Goal: Information Seeking & Learning: Check status

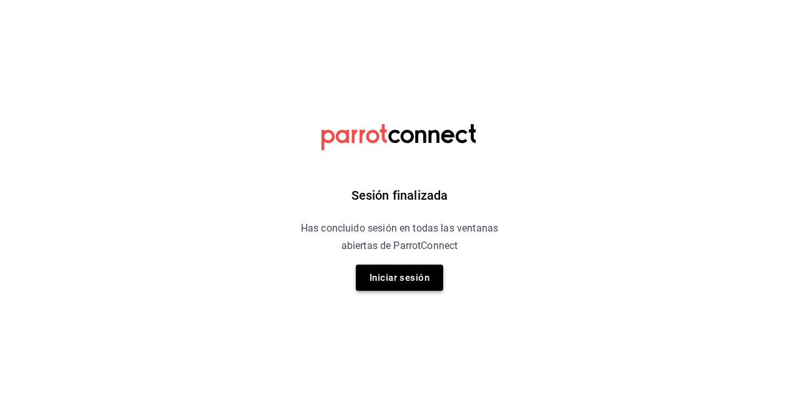
click at [378, 274] on button "Iniciar sesión" at bounding box center [399, 278] width 87 height 26
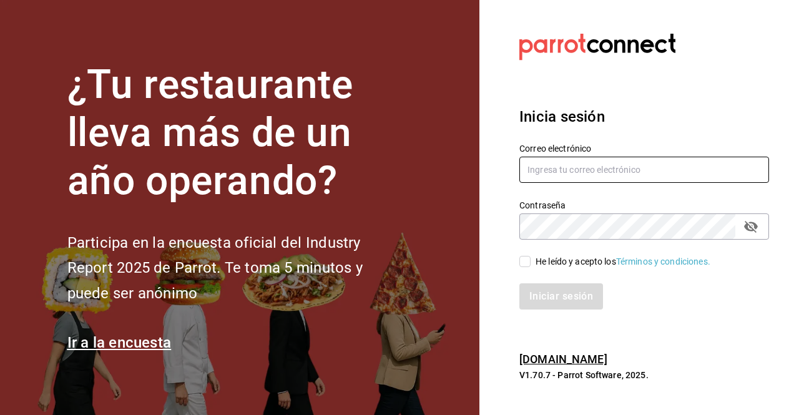
type input "[PERSON_NAME][EMAIL_ADDRESS][PERSON_NAME][DOMAIN_NAME]"
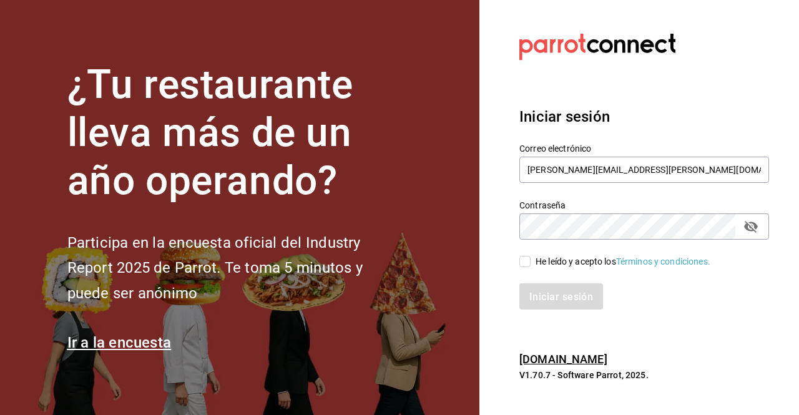
click at [534, 255] on span "He leído y acepto los Términos y condiciones." at bounding box center [621, 261] width 180 height 13
click at [531, 256] on input "He leído y acepto los Términos y condiciones." at bounding box center [524, 261] width 11 height 11
checkbox input "true"
click at [537, 296] on font "Iniciar sesión" at bounding box center [562, 296] width 64 height 12
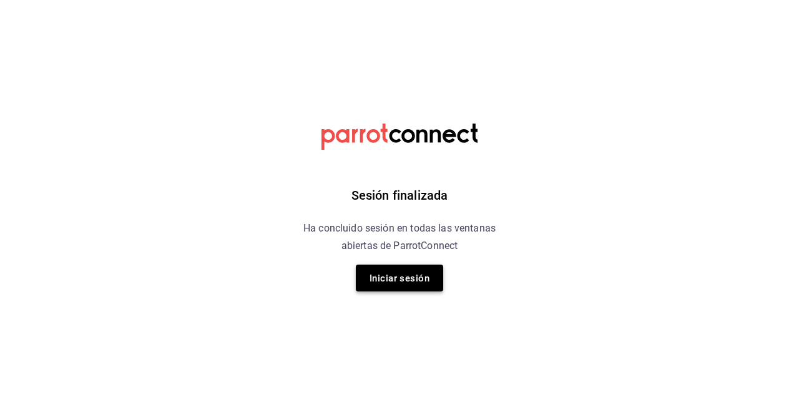
click at [421, 278] on font "Iniciar sesión" at bounding box center [400, 278] width 60 height 11
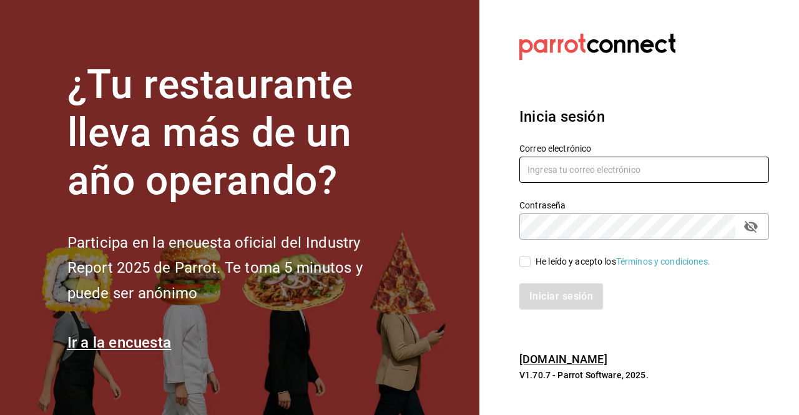
type input "[PERSON_NAME][EMAIL_ADDRESS][PERSON_NAME][DOMAIN_NAME]"
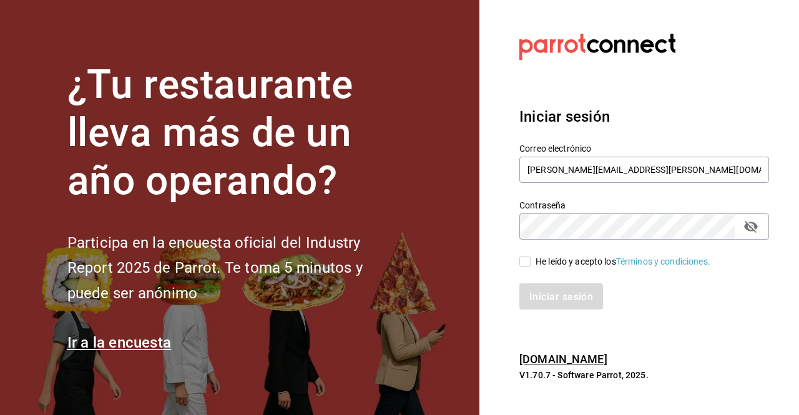
click at [523, 260] on input "He leído y acepto los Términos y condiciones." at bounding box center [524, 261] width 11 height 11
checkbox input "true"
click at [533, 293] on font "Iniciar sesión" at bounding box center [562, 296] width 64 height 12
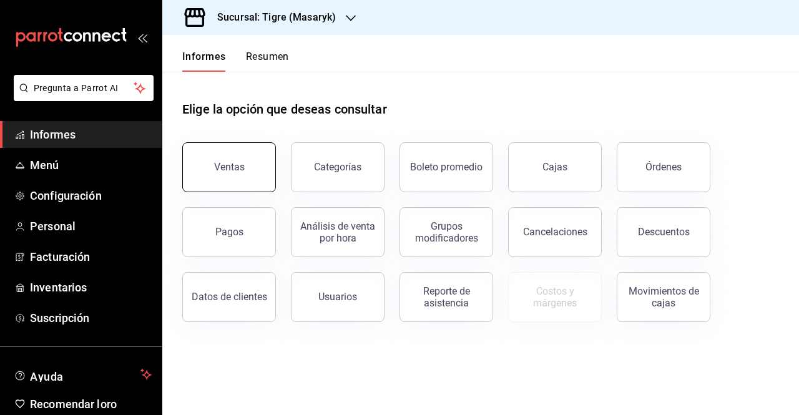
click at [257, 159] on button "Ventas" at bounding box center [229, 167] width 94 height 50
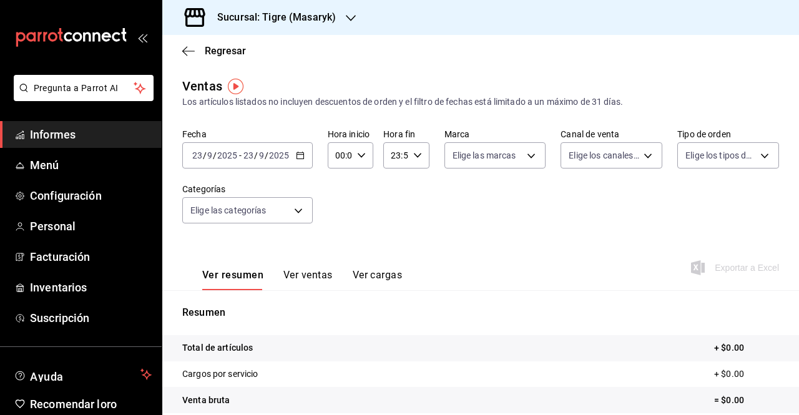
click at [303, 155] on icon "button" at bounding box center [300, 155] width 9 height 9
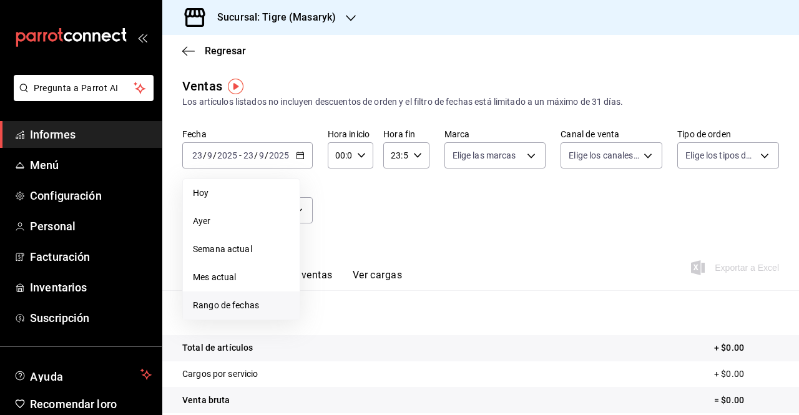
click at [226, 300] on font "Rango de fechas" at bounding box center [226, 305] width 66 height 10
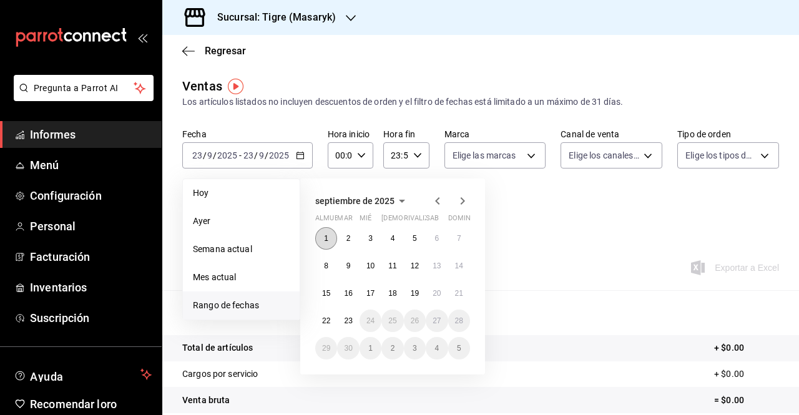
click at [325, 237] on font "1" at bounding box center [326, 238] width 4 height 9
click at [355, 238] on button "2" at bounding box center [348, 238] width 22 height 22
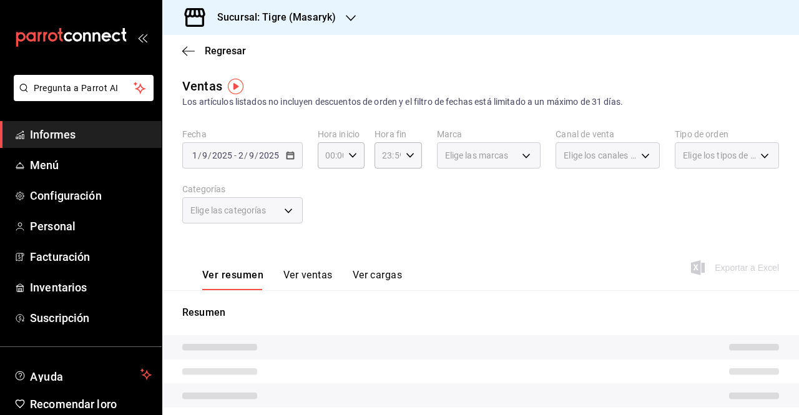
click at [295, 164] on div "2025-09-01 1 / 9 / 2025 - 2025-09-02 2 / 9 / 2025" at bounding box center [242, 155] width 120 height 26
click at [282, 152] on div "2025-09-01 1 / 9 / 2025 - 2025-09-02 2 / 9 / 2025" at bounding box center [242, 155] width 120 height 26
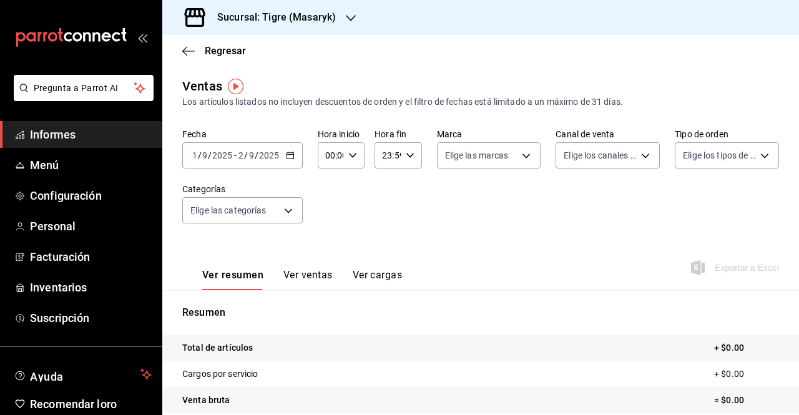
click at [287, 158] on icon "button" at bounding box center [290, 155] width 9 height 9
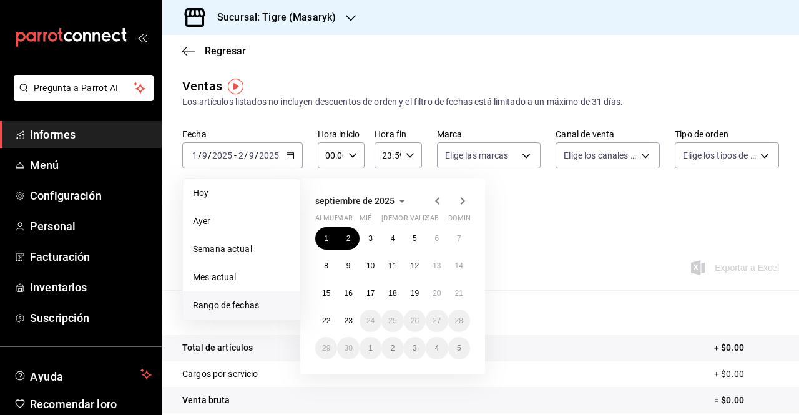
click at [441, 202] on icon "button" at bounding box center [437, 201] width 15 height 15
click at [461, 206] on icon "button" at bounding box center [462, 201] width 15 height 15
click at [326, 318] on font "22" at bounding box center [326, 320] width 8 height 9
click at [349, 320] on font "23" at bounding box center [348, 320] width 8 height 9
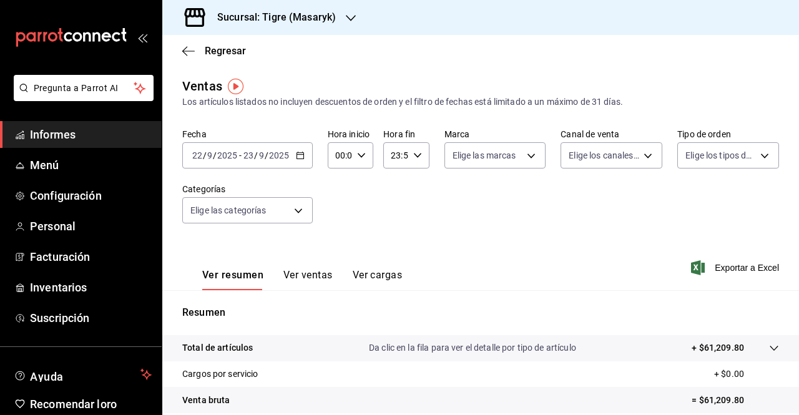
click at [356, 164] on div "00:00 Hora inicio" at bounding box center [351, 155] width 46 height 26
click at [336, 220] on font "01" at bounding box center [338, 217] width 10 height 10
type input "01:00"
click at [336, 220] on button "05" at bounding box center [337, 212] width 17 height 25
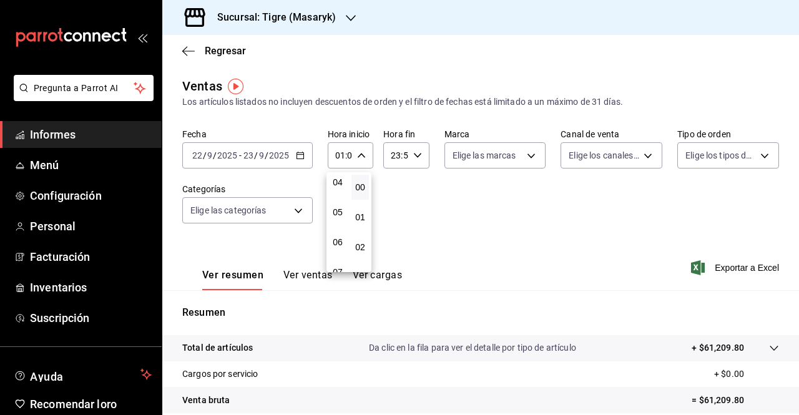
type input "05:00"
click at [363, 183] on font "00" at bounding box center [360, 187] width 10 height 10
click at [422, 155] on div at bounding box center [399, 207] width 799 height 415
click at [413, 153] on icon "button" at bounding box center [417, 155] width 9 height 9
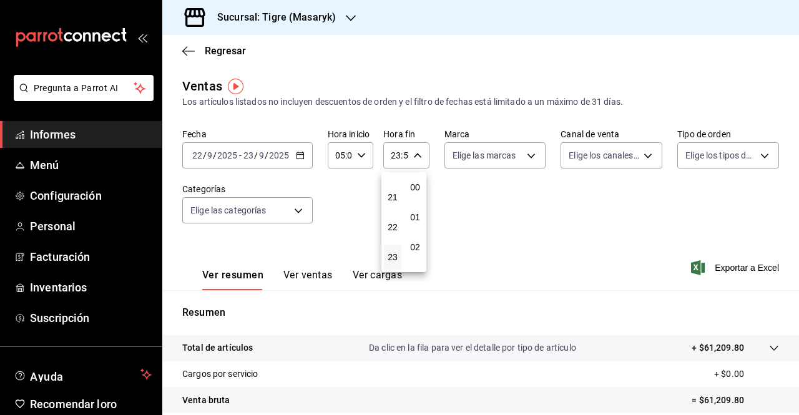
scroll to position [1698, 0]
click at [395, 205] on button "21" at bounding box center [392, 197] width 17 height 25
type input "21:59"
click at [395, 205] on button "05" at bounding box center [392, 212] width 17 height 25
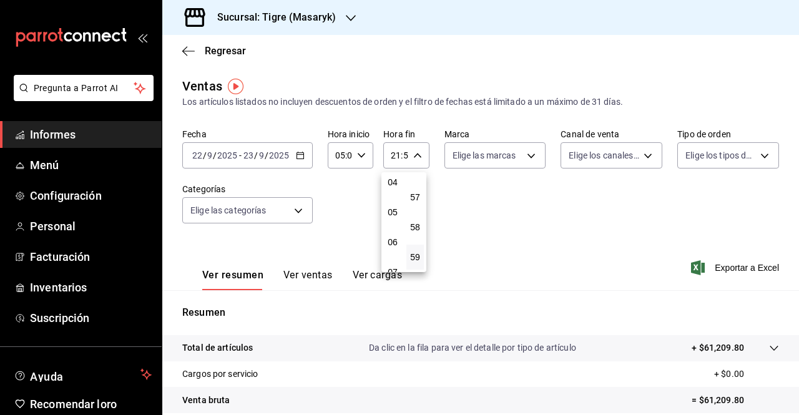
type input "05:59"
click at [413, 198] on font "57" at bounding box center [415, 197] width 10 height 10
type input "05:57"
click at [389, 212] on font "05" at bounding box center [393, 212] width 10 height 10
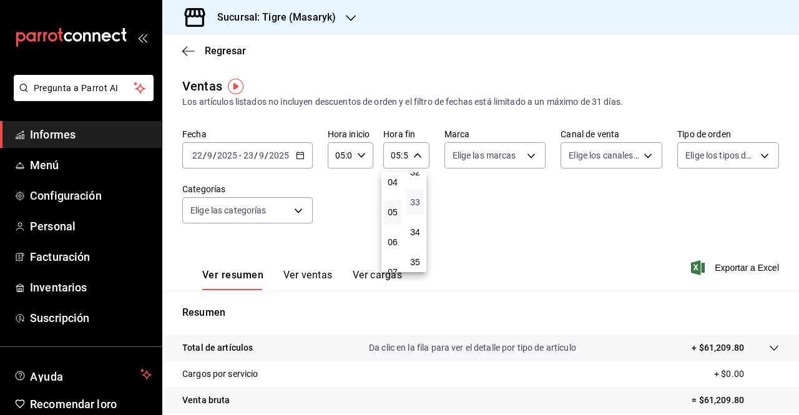
click at [415, 202] on font "33" at bounding box center [415, 202] width 10 height 10
click at [415, 190] on font "00" at bounding box center [415, 187] width 10 height 10
type input "05:00"
click at [532, 160] on div at bounding box center [399, 207] width 799 height 415
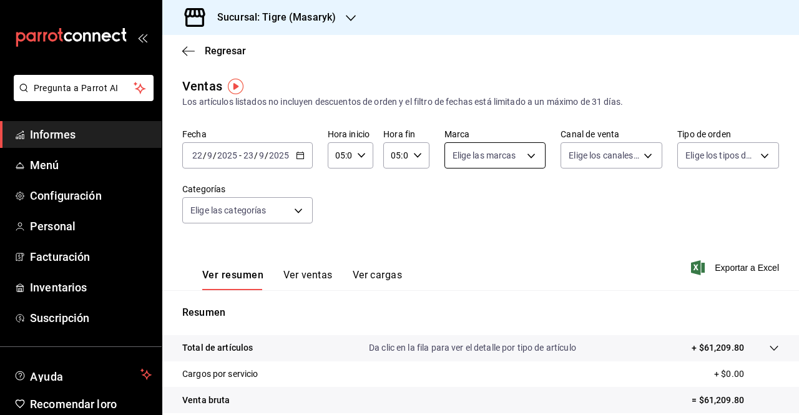
click at [527, 155] on body "Pregunta a Parrot AI Informes Menú Configuración Personal Facturación Inventari…" at bounding box center [399, 207] width 799 height 415
click at [493, 207] on font "Ver todas" at bounding box center [494, 203] width 38 height 10
type input "0f86158e-2edf-4eb8-b958-7d07c808eb5c"
checkbox input "true"
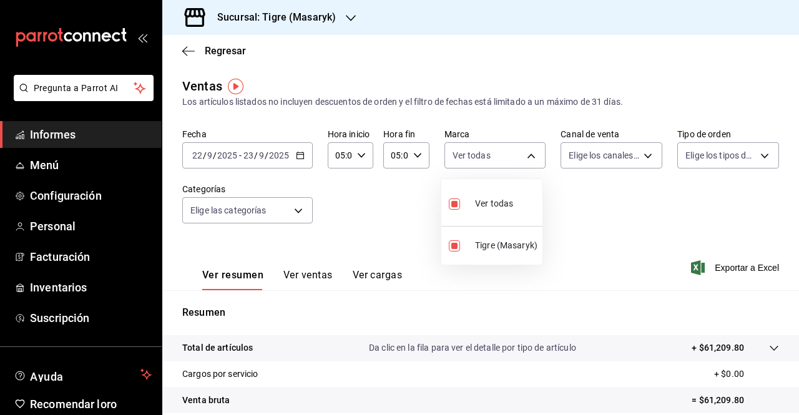
click at [637, 152] on div at bounding box center [399, 207] width 799 height 415
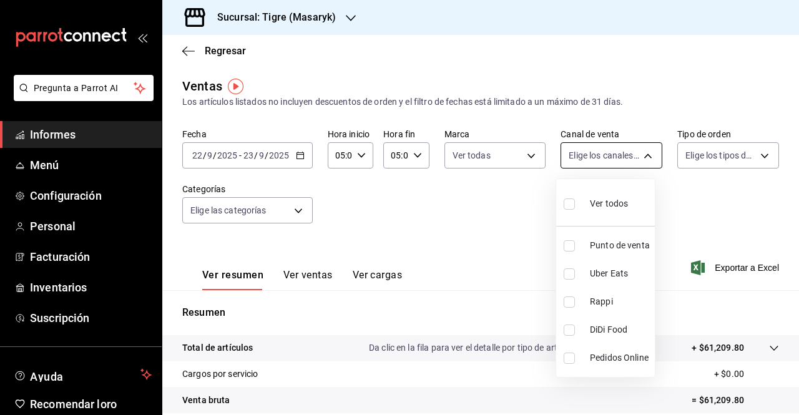
click at [642, 155] on body "Pregunta a Parrot AI Informes Menú Configuración Personal Facturación Inventari…" at bounding box center [399, 207] width 799 height 415
click at [594, 206] on font "Ver todos" at bounding box center [609, 203] width 38 height 10
type input "PARROT,UBER_EATS,RAPPI,DIDI_FOOD,ONLINE"
checkbox input "true"
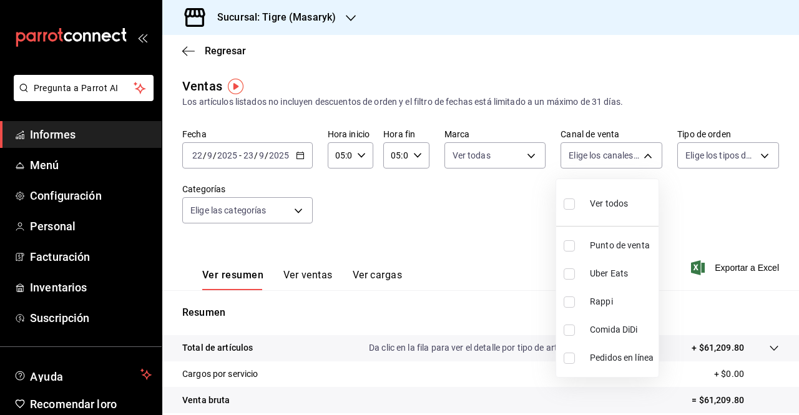
checkbox input "true"
click at [752, 154] on div at bounding box center [399, 207] width 799 height 415
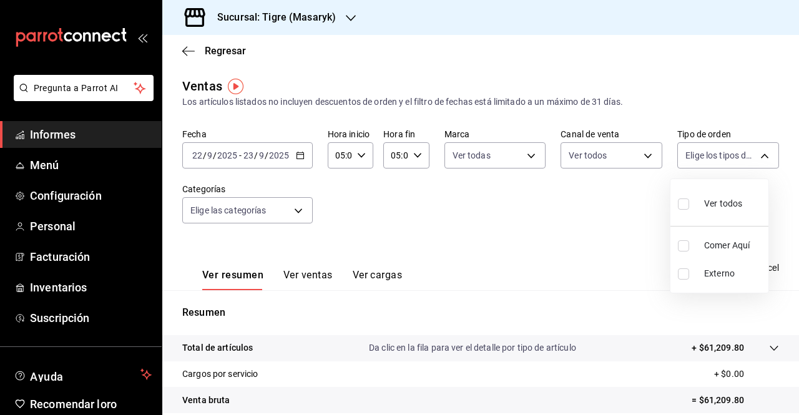
click at [752, 154] on body "Pregunta a Parrot AI Informes Menú Configuración Personal Facturación Inventari…" at bounding box center [399, 207] width 799 height 415
click at [699, 215] on div "Ver todos" at bounding box center [710, 202] width 64 height 27
type input "055f9661-bd08-44a8-b190-ece87b7249e5,EXTERNAL"
checkbox input "true"
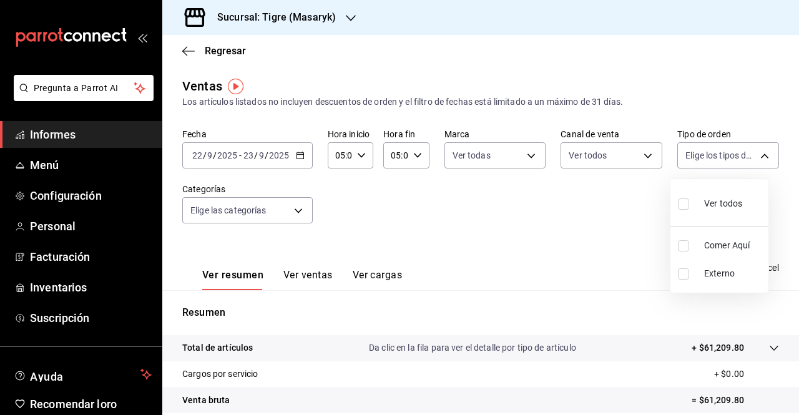
checkbox input "true"
click at [300, 210] on div at bounding box center [399, 207] width 799 height 415
click at [300, 210] on body "Pregunta a Parrot AI Informes Menú Configuración Personal Facturación Inventari…" at bounding box center [399, 207] width 799 height 415
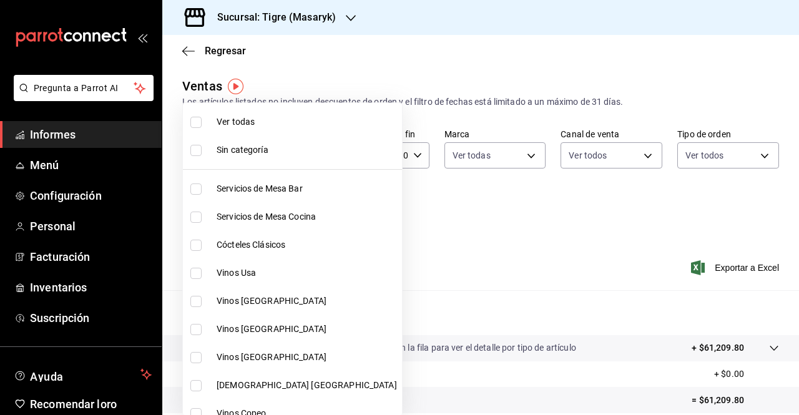
click at [225, 120] on font "Ver todas" at bounding box center [236, 122] width 38 height 10
type input "7cd27861-1019-4265-ada8-0a6349b72ebc,77c47ebf-2aa7-4ca3-900f-d4e8133ed13d,d84ff…"
checkbox input "true"
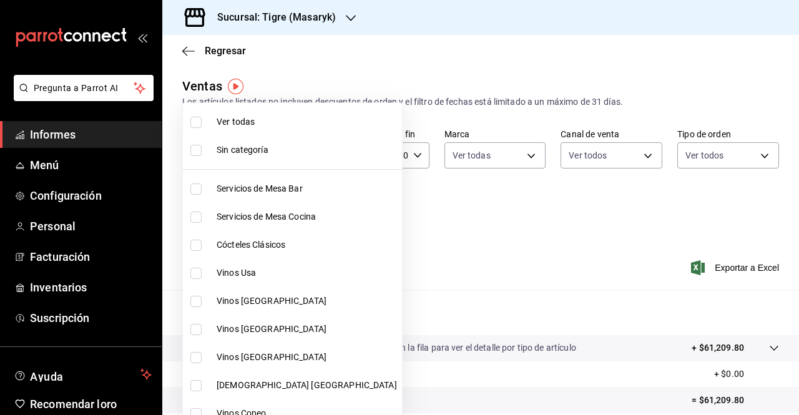
checkbox input "true"
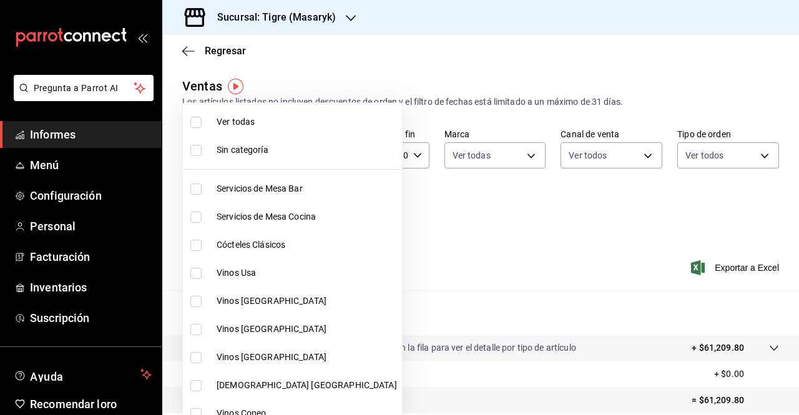
checkbox input "true"
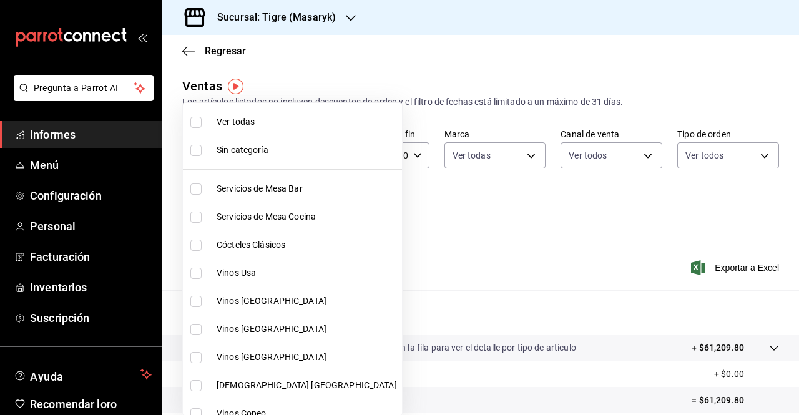
checkbox input "true"
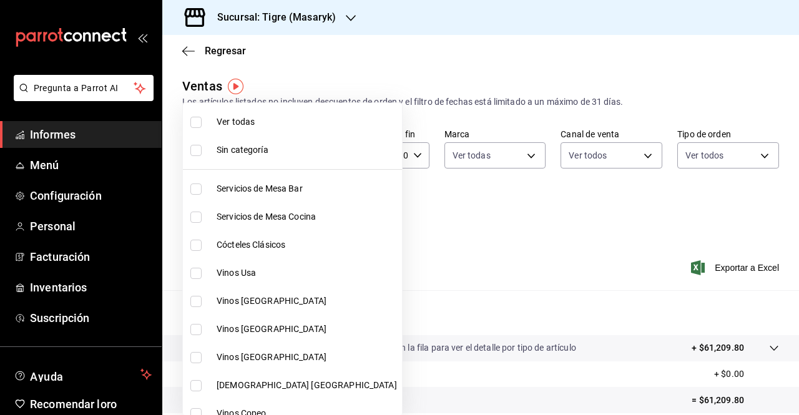
checkbox input "true"
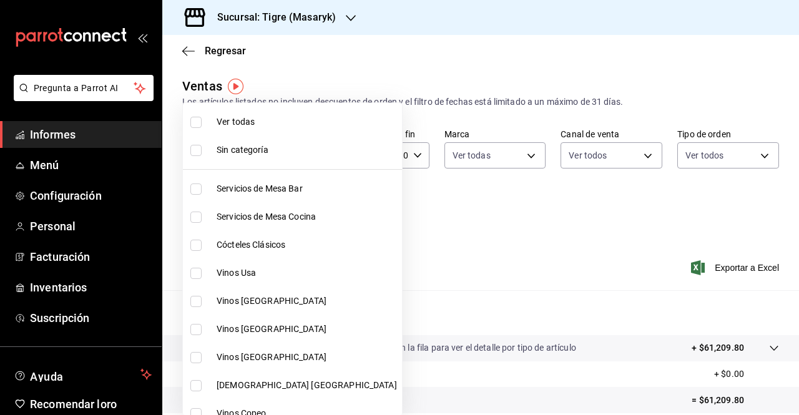
checkbox input "true"
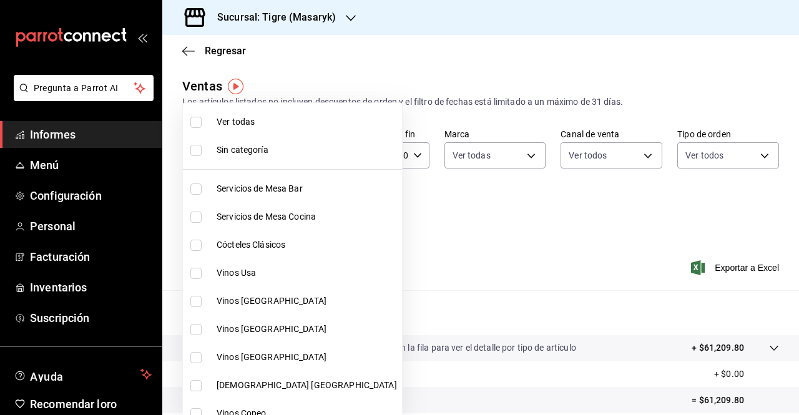
checkbox input "true"
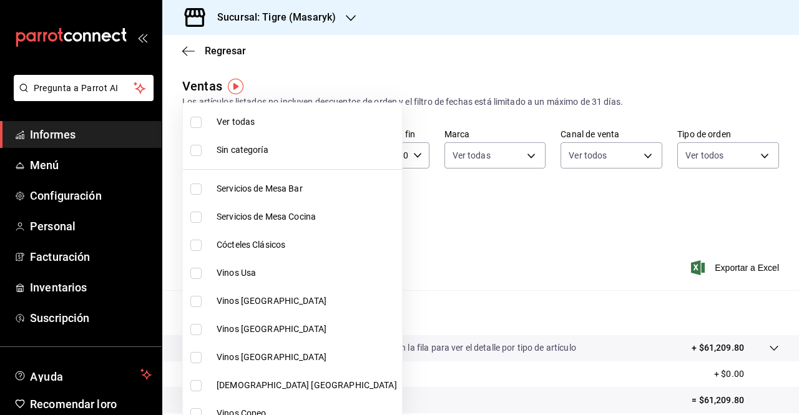
checkbox input "true"
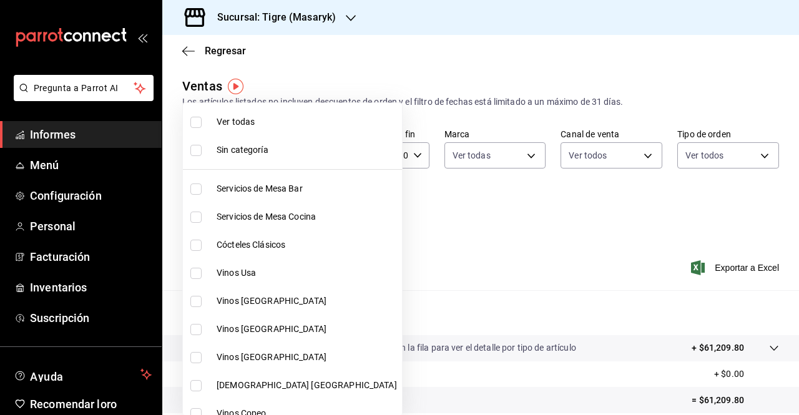
checkbox input "true"
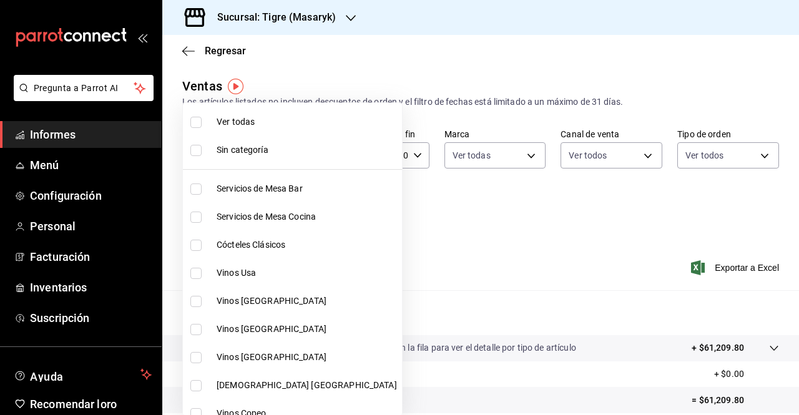
checkbox input "true"
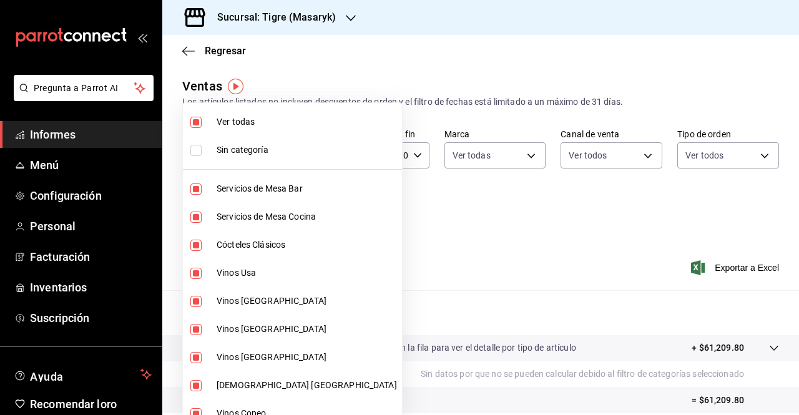
click at [422, 252] on div at bounding box center [399, 207] width 799 height 415
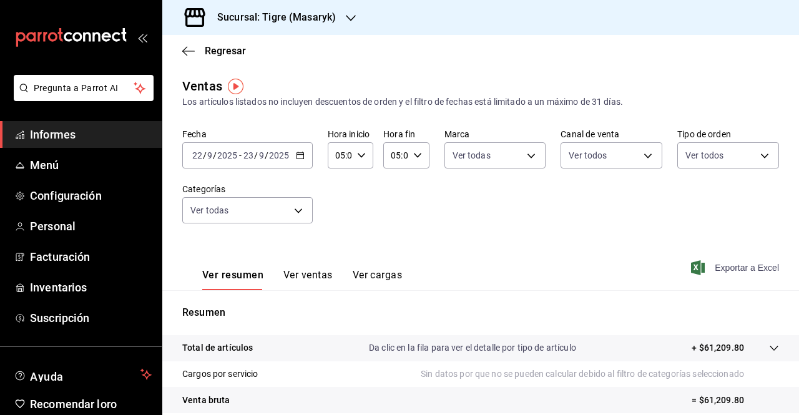
click at [692, 268] on icon "button" at bounding box center [698, 267] width 14 height 15
